Goal: Information Seeking & Learning: Check status

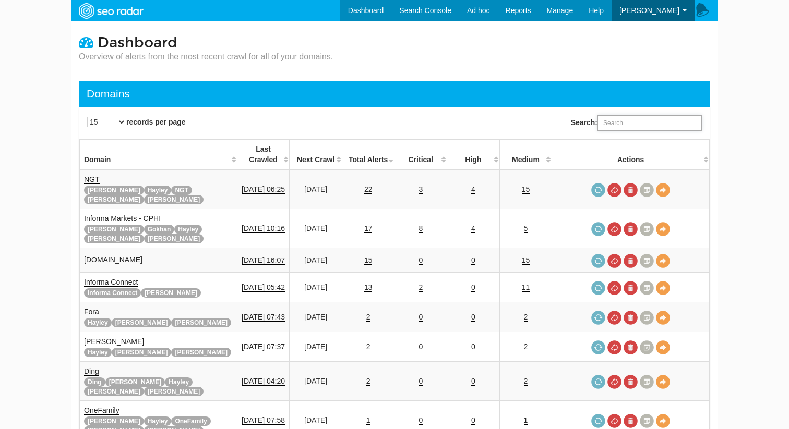
click at [622, 128] on input "Search:" at bounding box center [650, 123] width 104 height 16
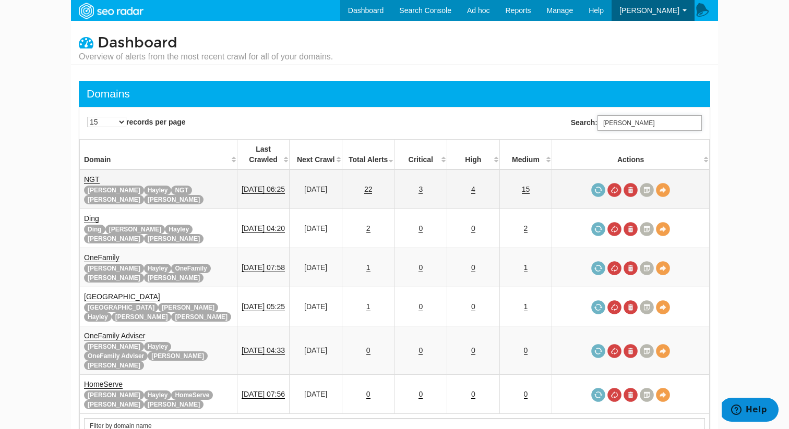
type input "[PERSON_NAME]"
click at [423, 185] on link "3" at bounding box center [421, 189] width 4 height 9
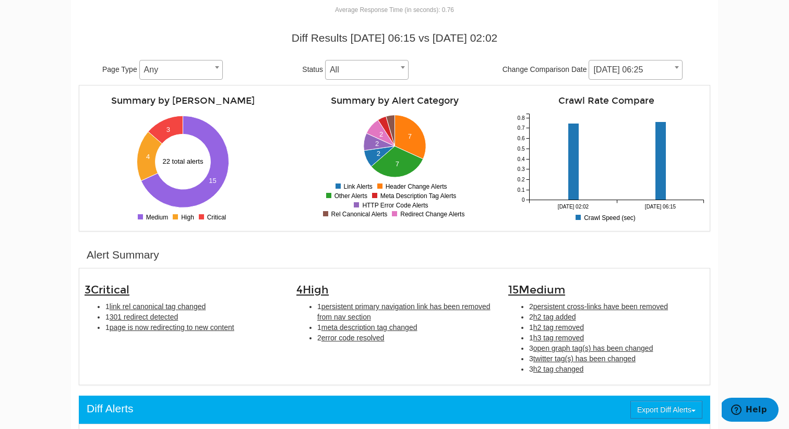
scroll to position [100, 0]
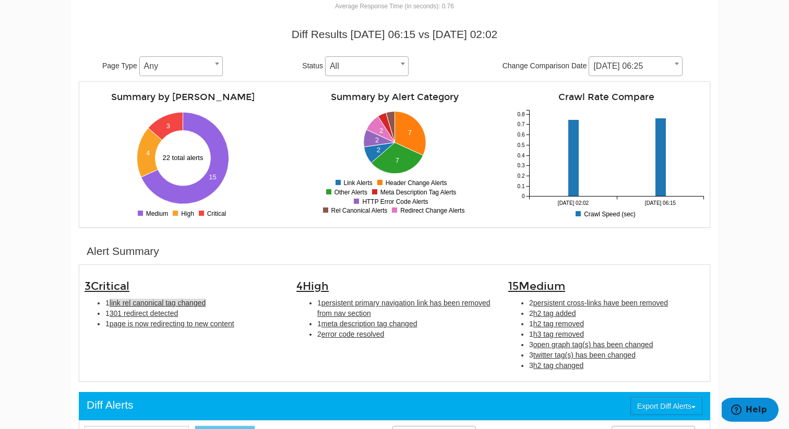
click at [202, 306] on span "link rel canonical tag changed" at bounding box center [158, 303] width 96 height 8
type input "link rel canonical tag changed"
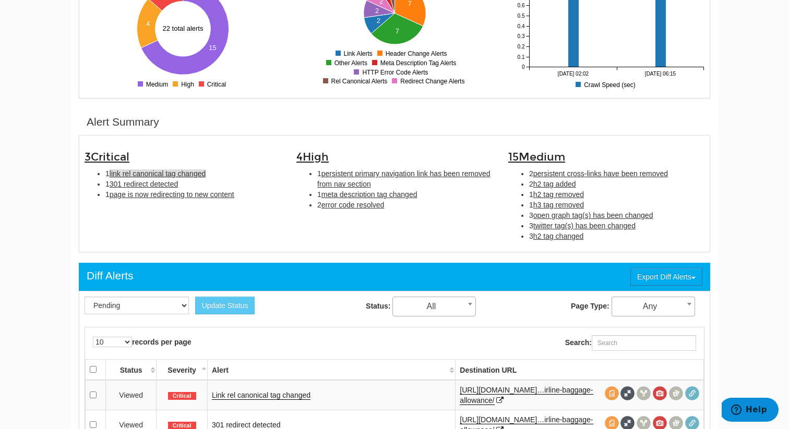
scroll to position [339, 0]
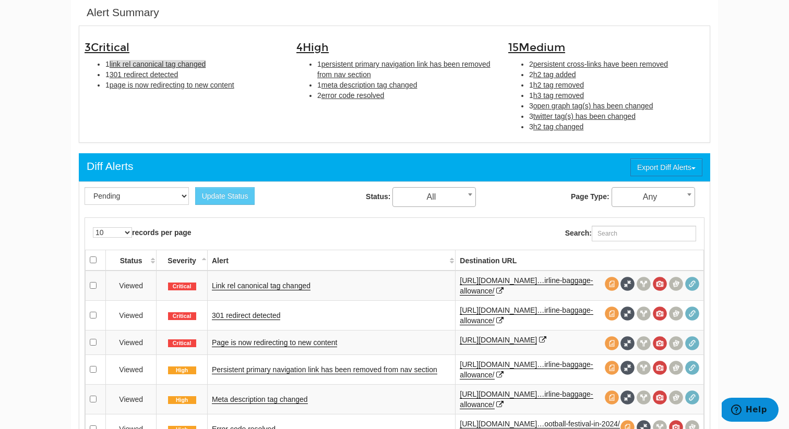
click at [272, 292] on td "Link rel canonical tag changed" at bounding box center [331, 286] width 248 height 30
click at [272, 290] on link "Link rel canonical tag changed" at bounding box center [261, 286] width 99 height 9
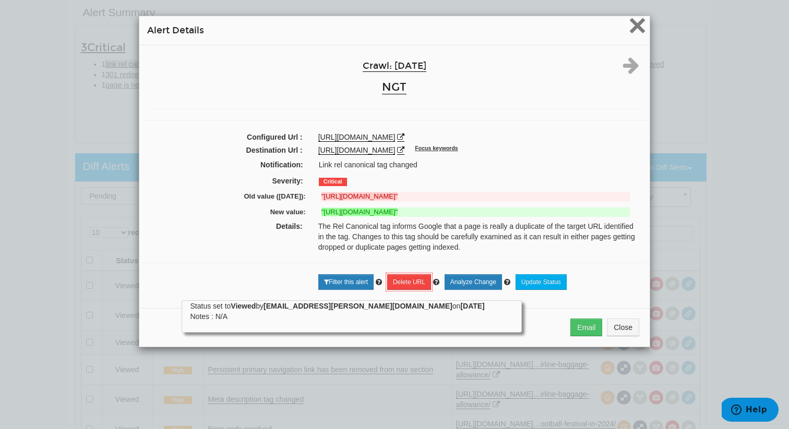
click at [631, 37] on span "×" at bounding box center [637, 25] width 18 height 35
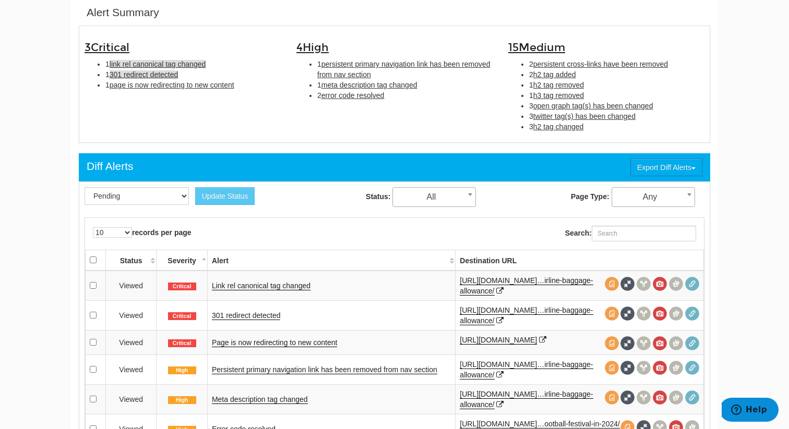
click at [167, 78] on span "301 redirect detected" at bounding box center [144, 74] width 69 height 8
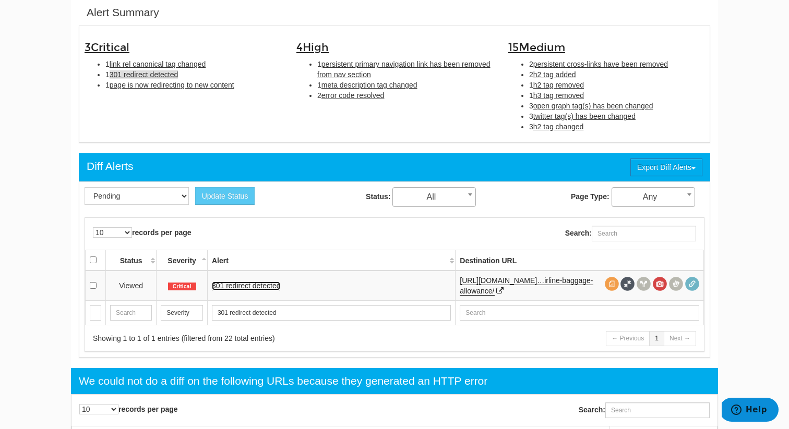
click at [272, 286] on link "301 redirect detected" at bounding box center [246, 286] width 69 height 9
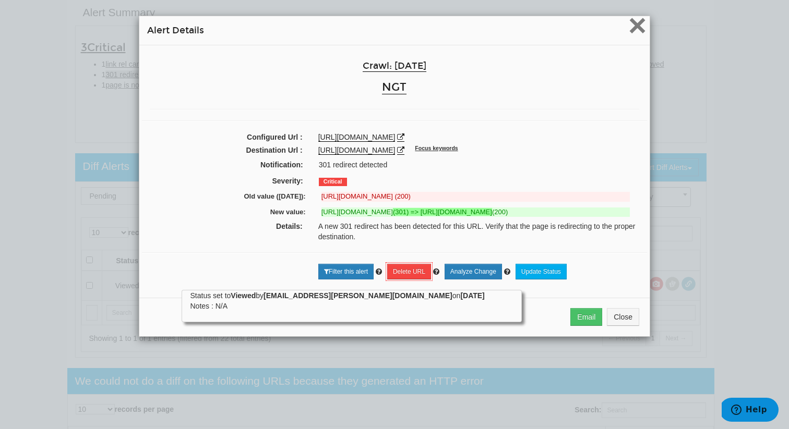
click at [641, 31] on span "×" at bounding box center [637, 25] width 18 height 35
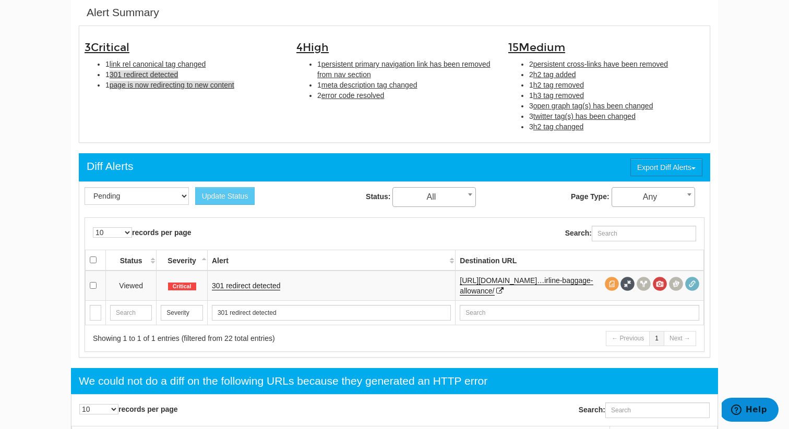
click at [220, 82] on span "page is now redirecting to new content" at bounding box center [172, 85] width 125 height 8
type input "page is now redirecting to new content"
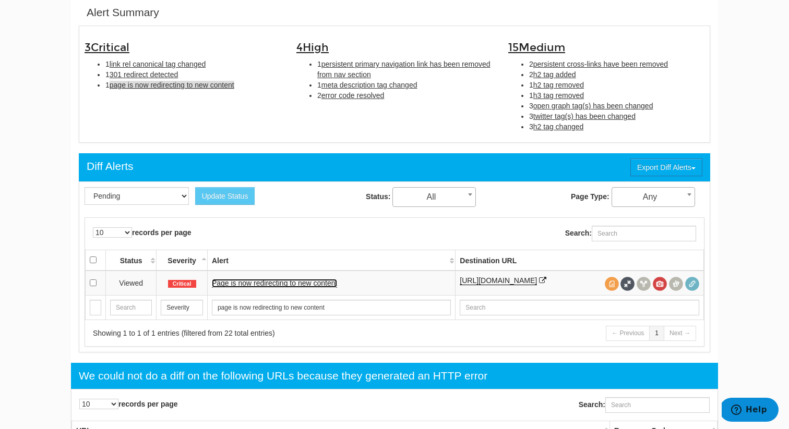
click at [279, 281] on link "Page is now redirecting to new content" at bounding box center [274, 283] width 125 height 9
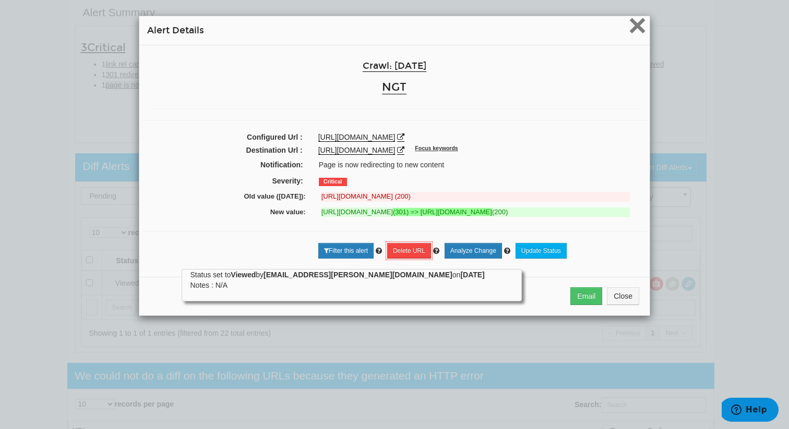
click at [640, 27] on span "×" at bounding box center [637, 25] width 18 height 35
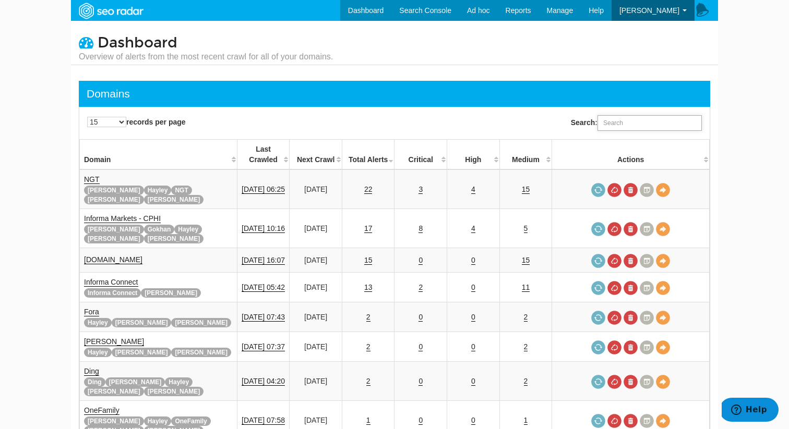
click at [638, 116] on input "Search:" at bounding box center [650, 123] width 104 height 16
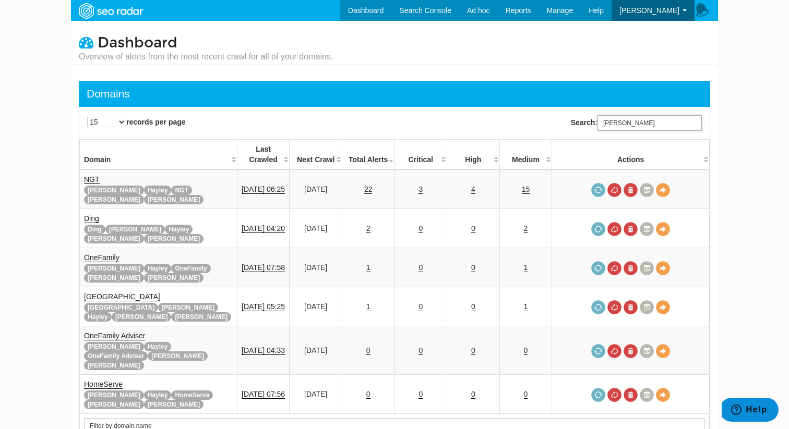
type input "[PERSON_NAME]"
